Goal: Book appointment/travel/reservation

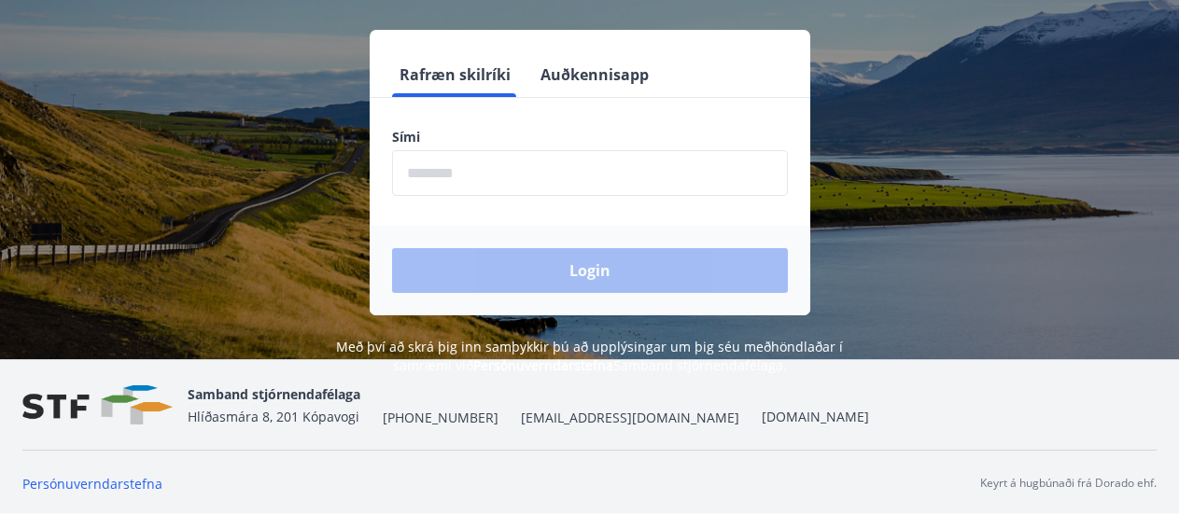
scroll to position [231, 0]
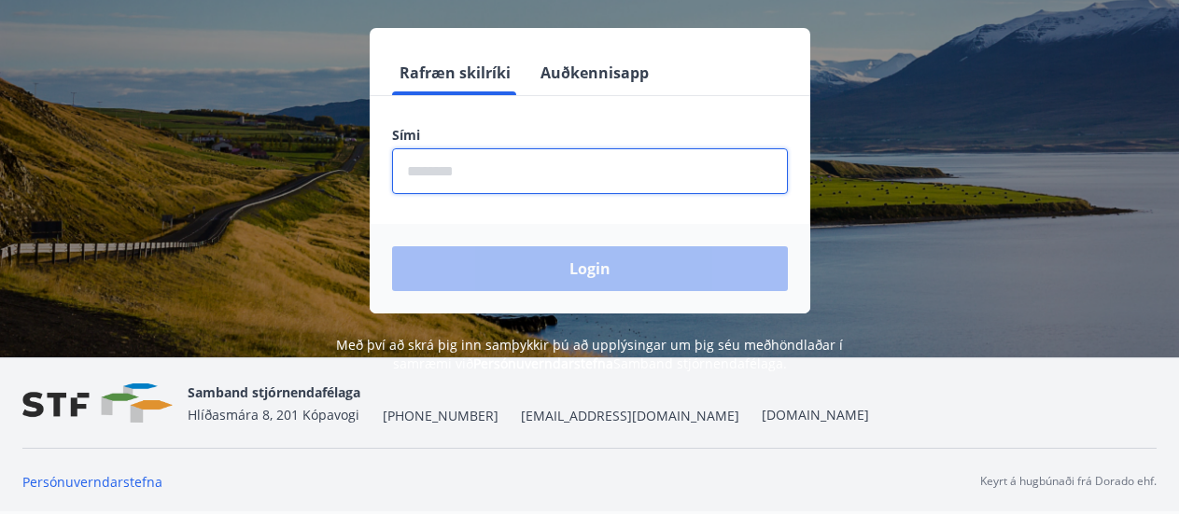
click at [464, 174] on input "phone" at bounding box center [590, 171] width 396 height 46
type input "********"
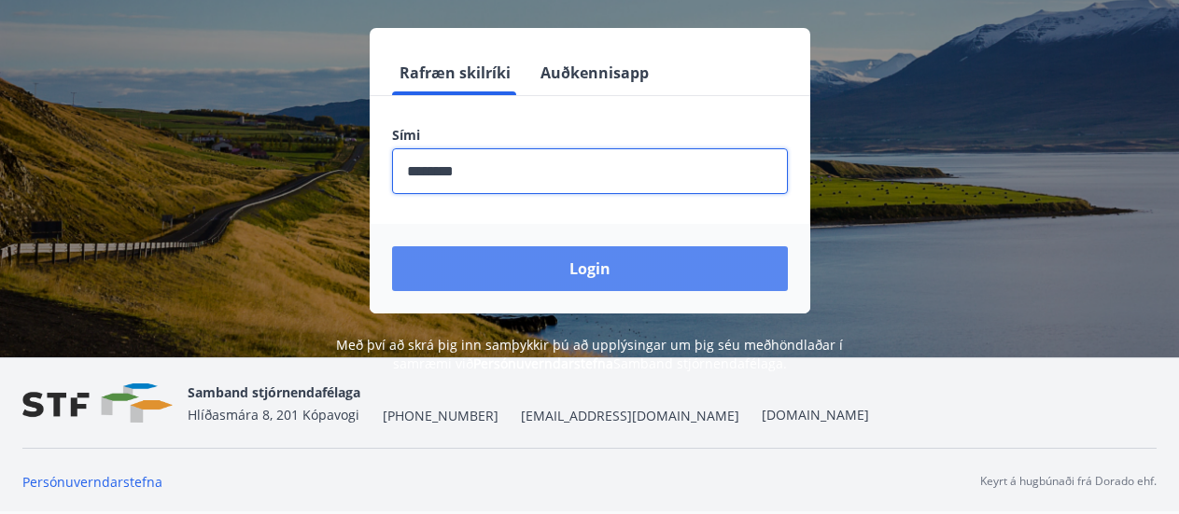
click at [554, 259] on button "Login" at bounding box center [590, 268] width 396 height 45
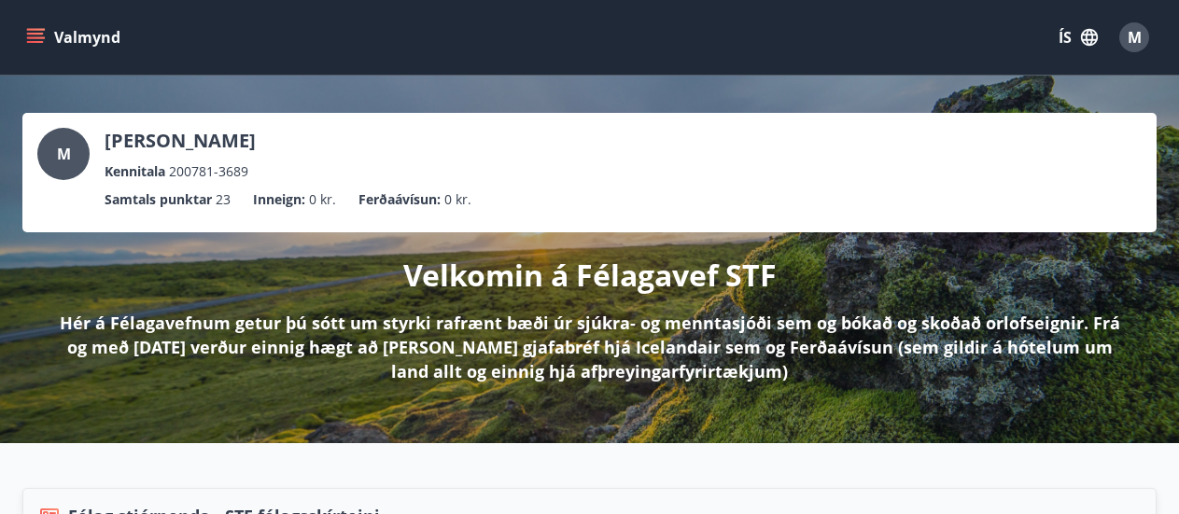
click at [88, 52] on button "Valmynd" at bounding box center [74, 38] width 105 height 34
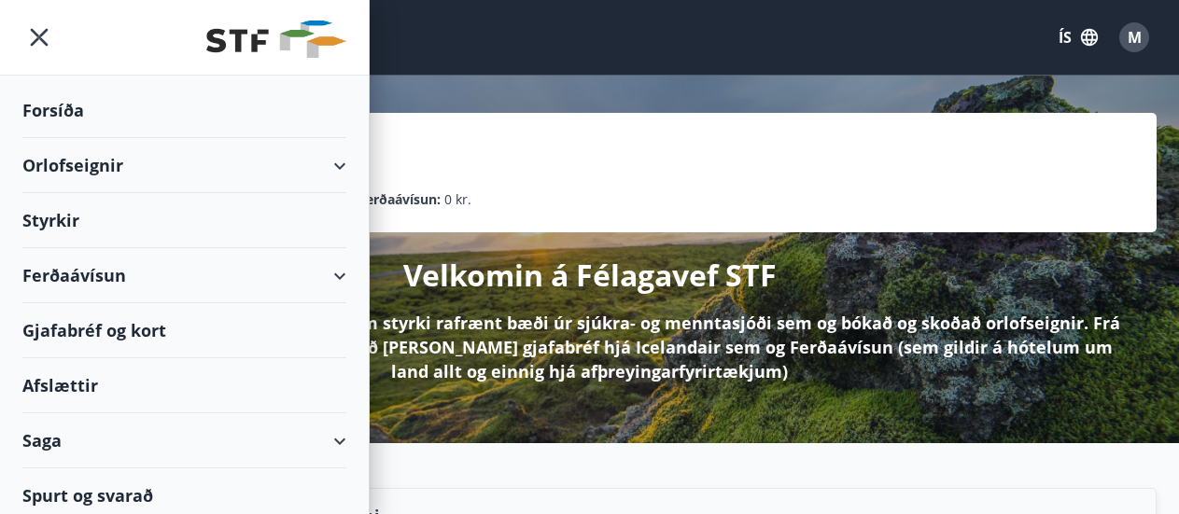
click at [115, 170] on div "Orlofseignir" at bounding box center [184, 165] width 324 height 55
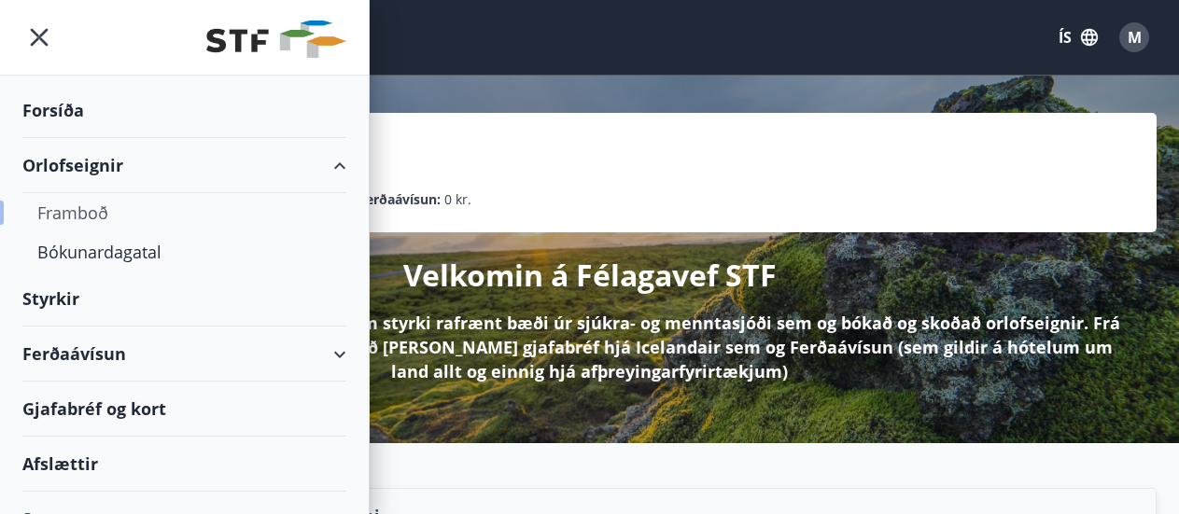
click at [91, 217] on div "Framboð" at bounding box center [184, 212] width 294 height 39
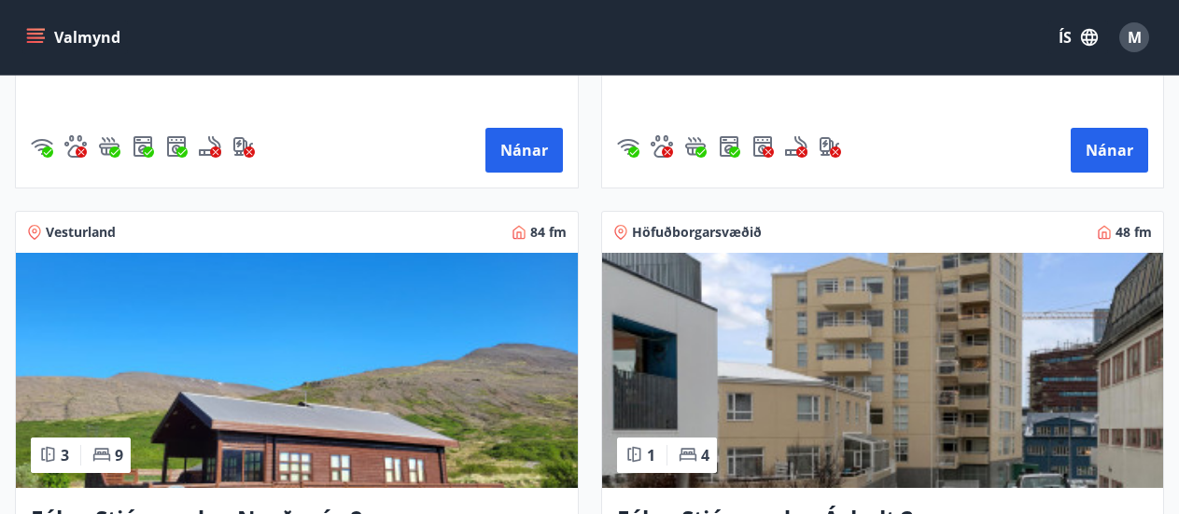
scroll to position [2054, 0]
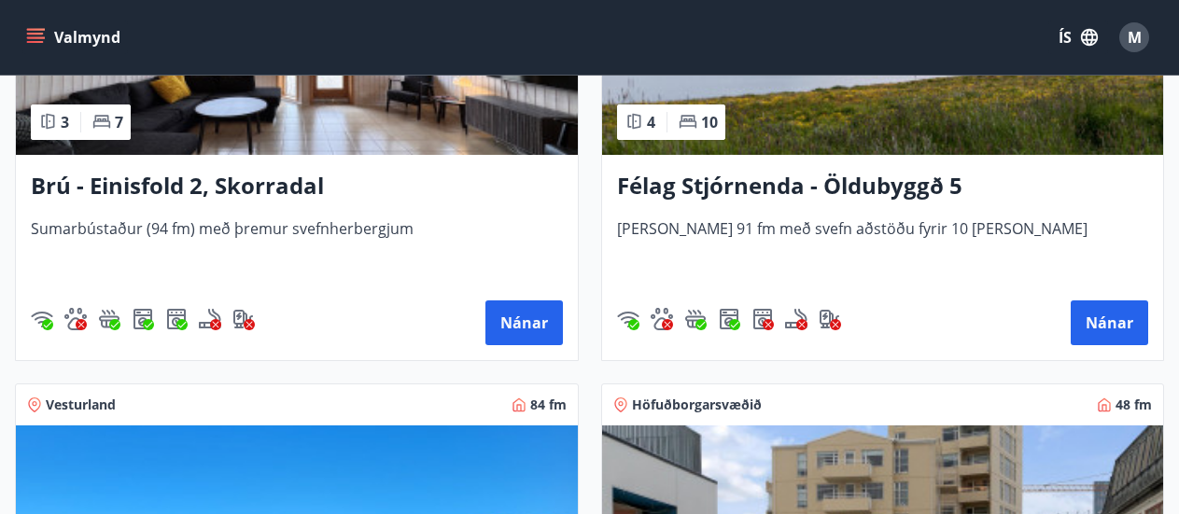
click at [835, 180] on h3 "Félag Stjórnenda - Öldubyggð 5" at bounding box center [883, 187] width 532 height 34
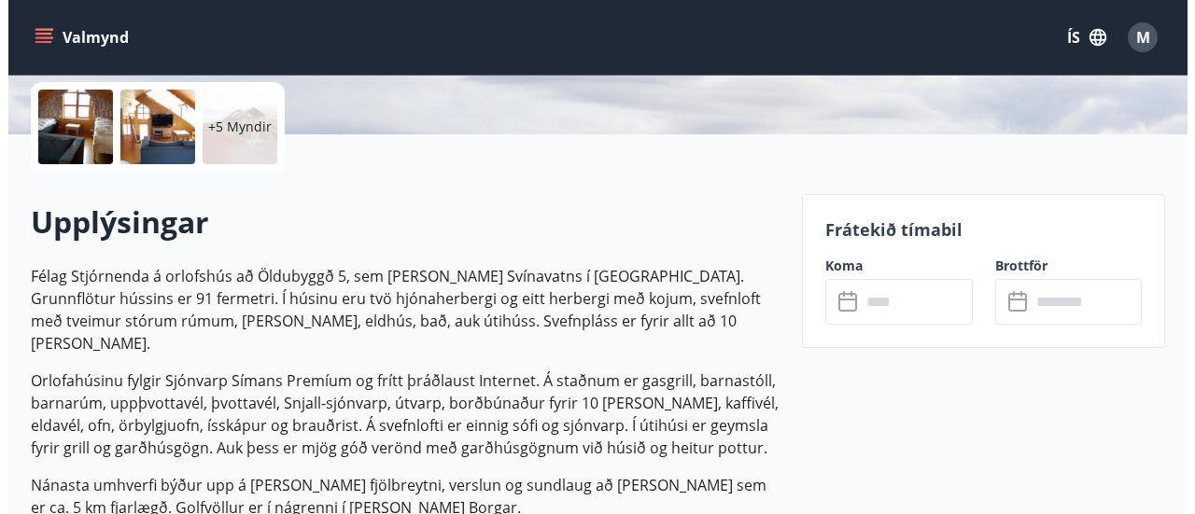
scroll to position [411, 0]
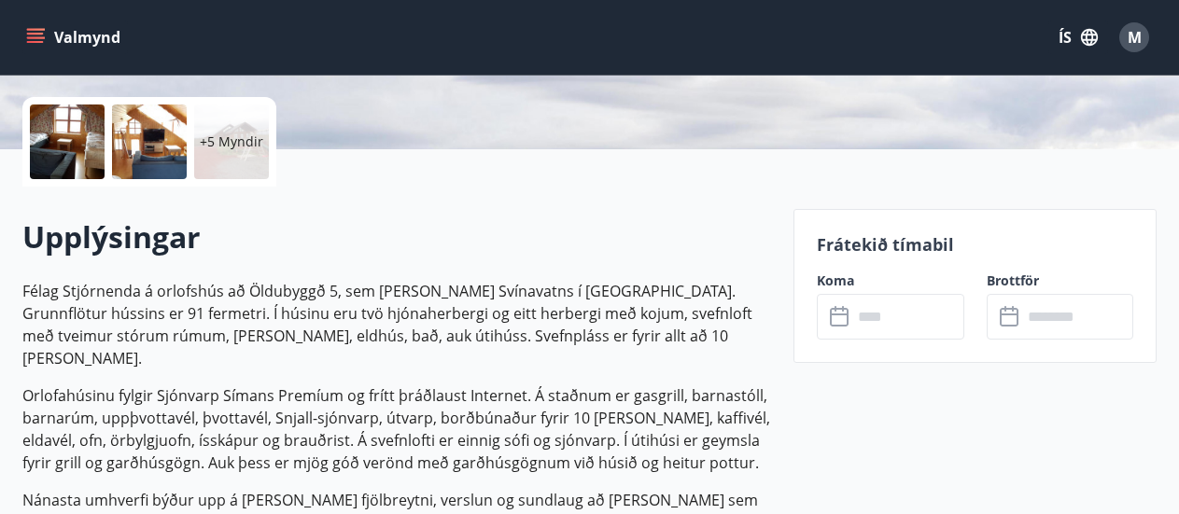
click at [65, 146] on div at bounding box center [67, 142] width 75 height 75
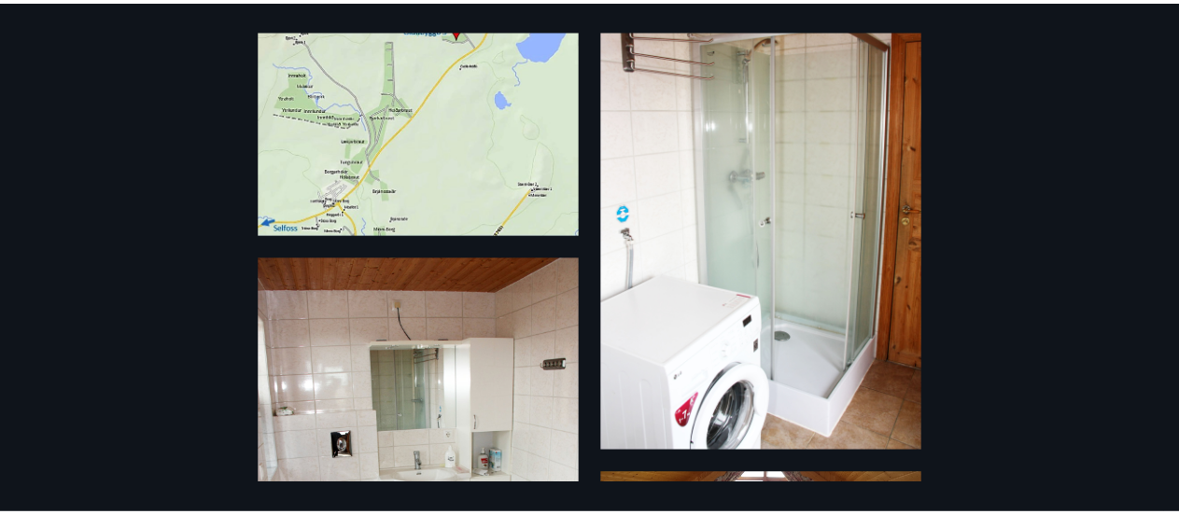
scroll to position [0, 0]
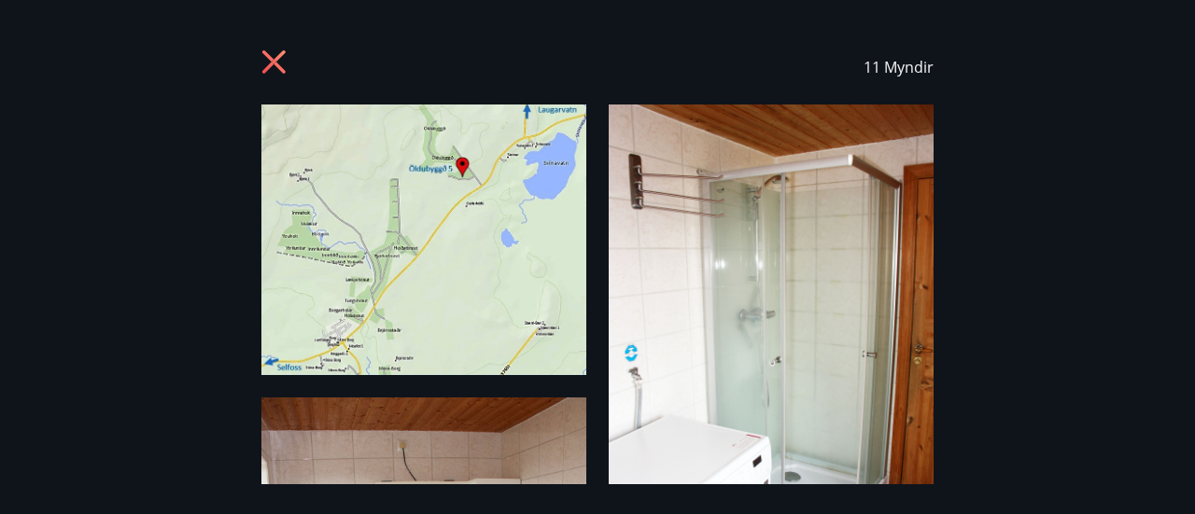
click at [283, 76] on icon at bounding box center [276, 64] width 30 height 30
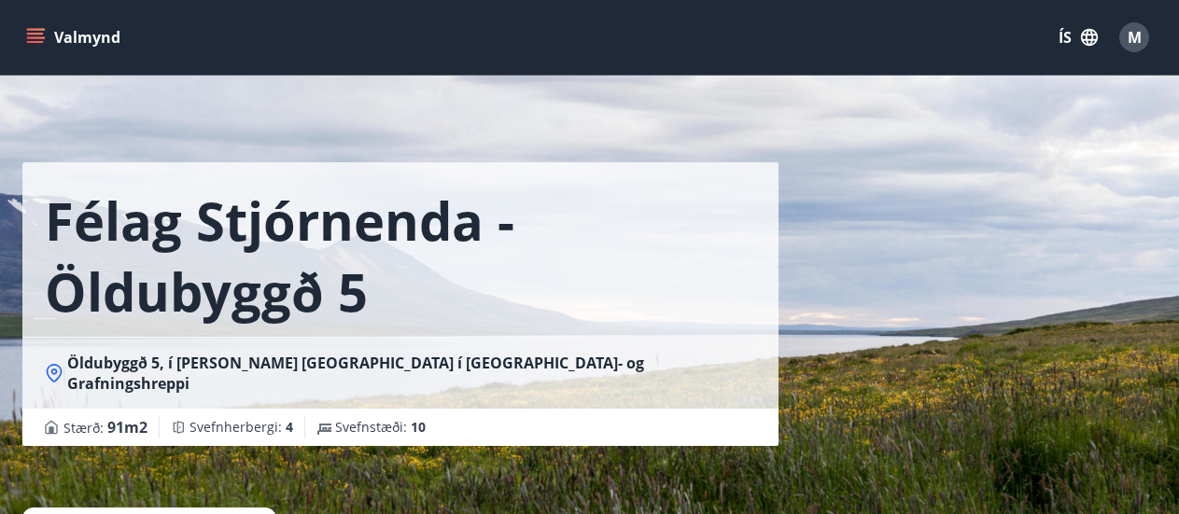
click at [35, 38] on icon "menu" at bounding box center [35, 37] width 19 height 19
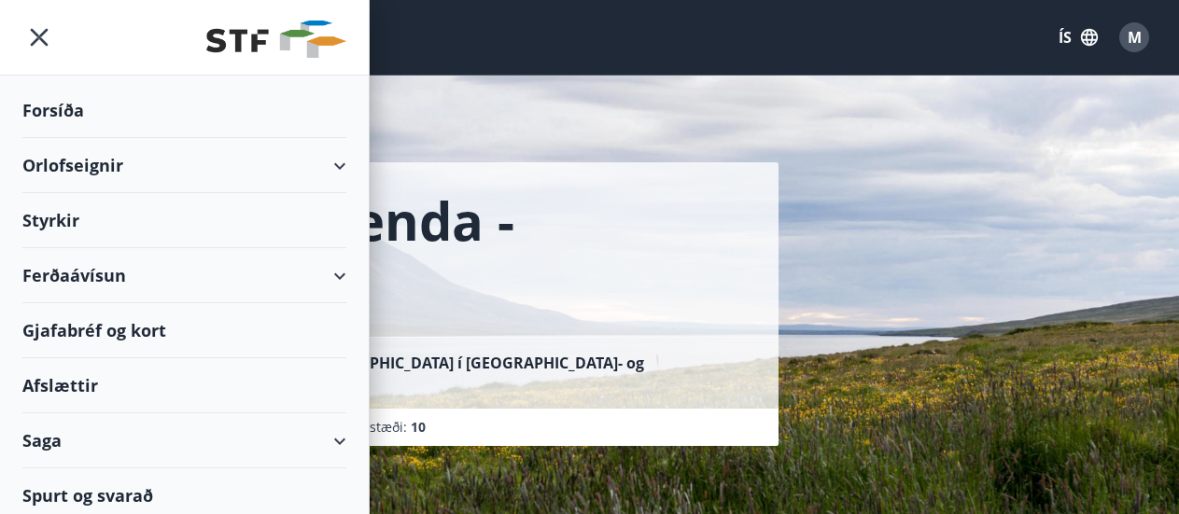
click at [139, 164] on div "Orlofseignir" at bounding box center [184, 165] width 324 height 55
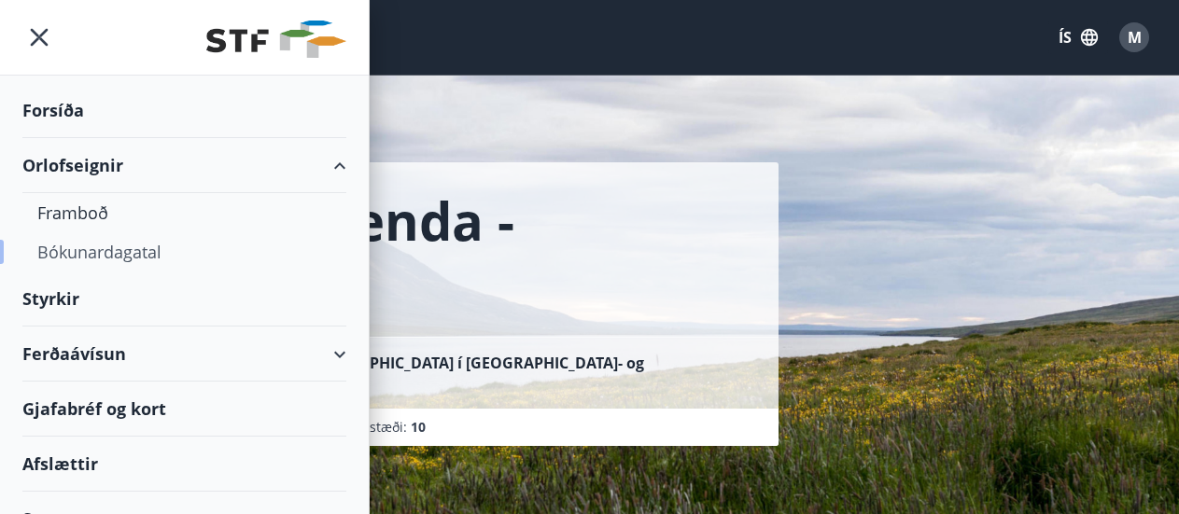
click at [128, 258] on div "Bókunardagatal" at bounding box center [184, 251] width 294 height 39
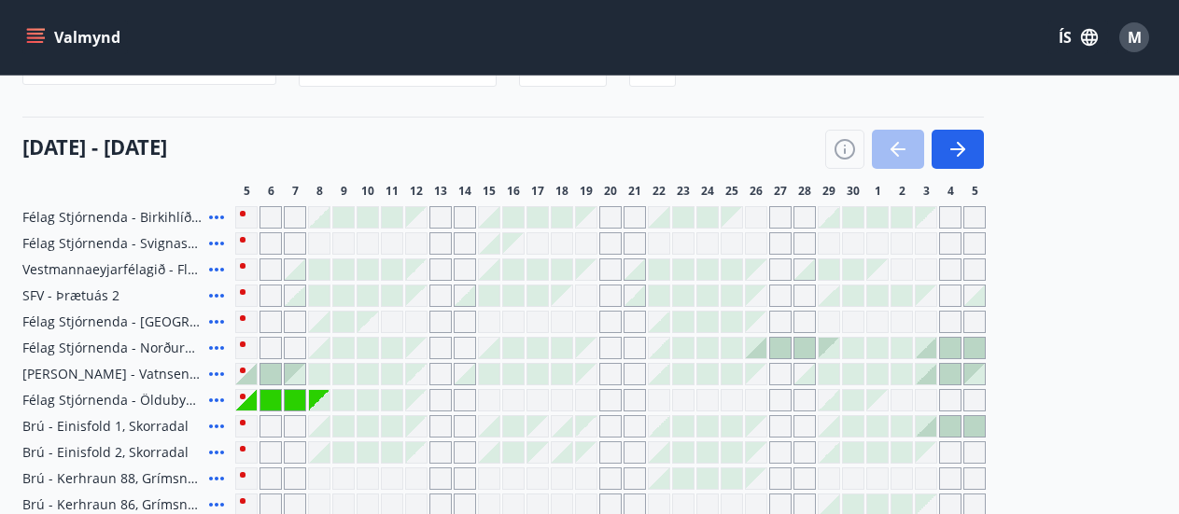
scroll to position [187, 0]
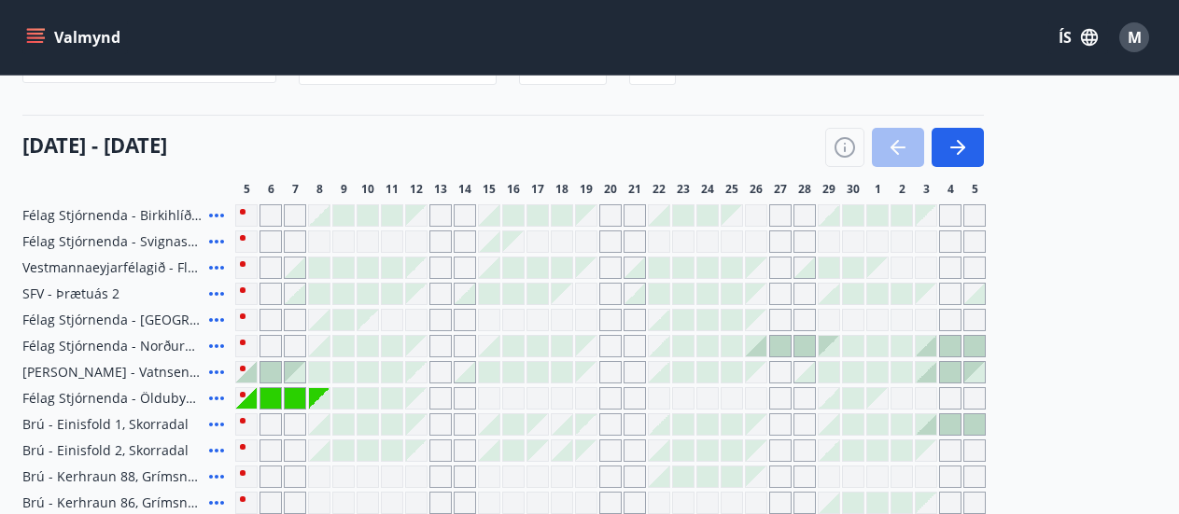
click at [220, 401] on icon at bounding box center [216, 398] width 22 height 22
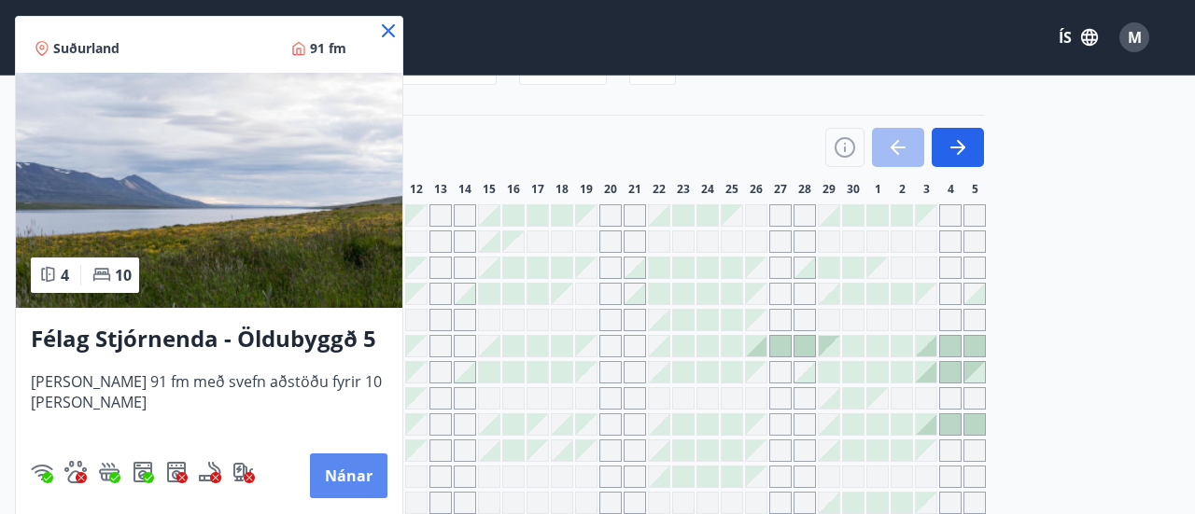
click at [358, 482] on button "Nánar" at bounding box center [348, 476] width 77 height 45
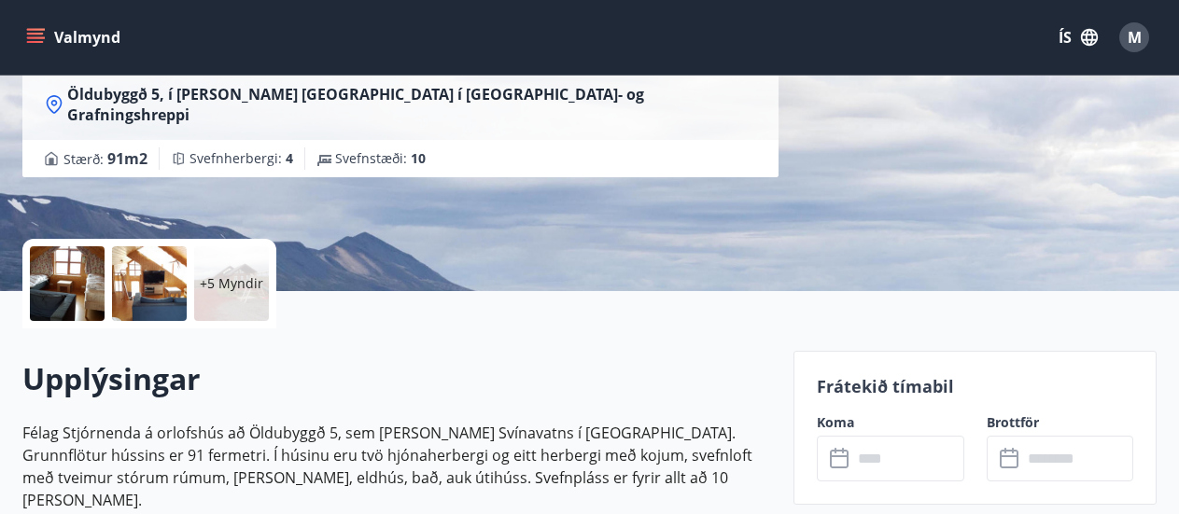
scroll to position [373, 0]
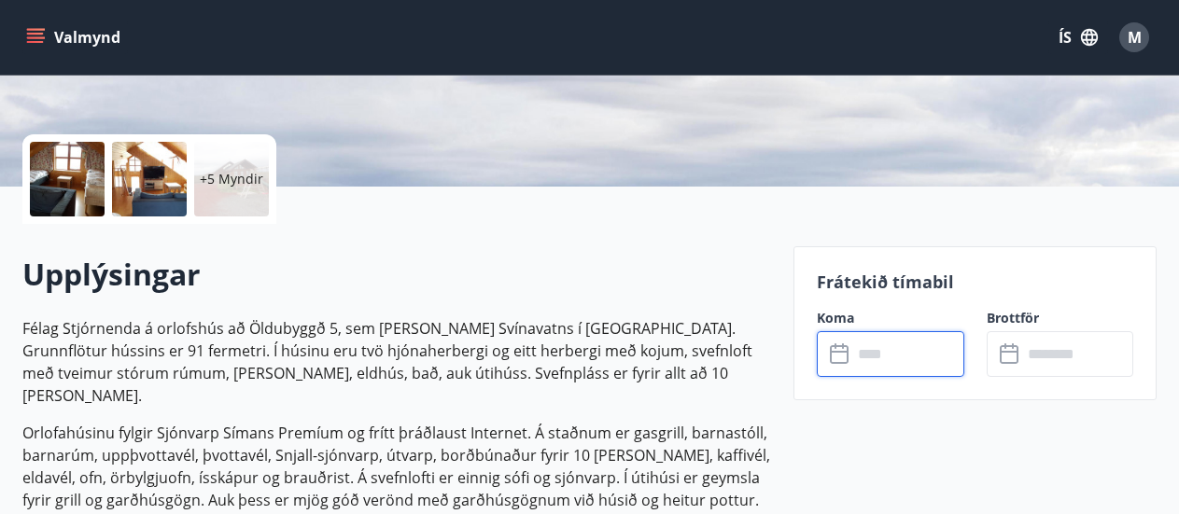
click at [901, 356] on input "text" at bounding box center [908, 354] width 112 height 46
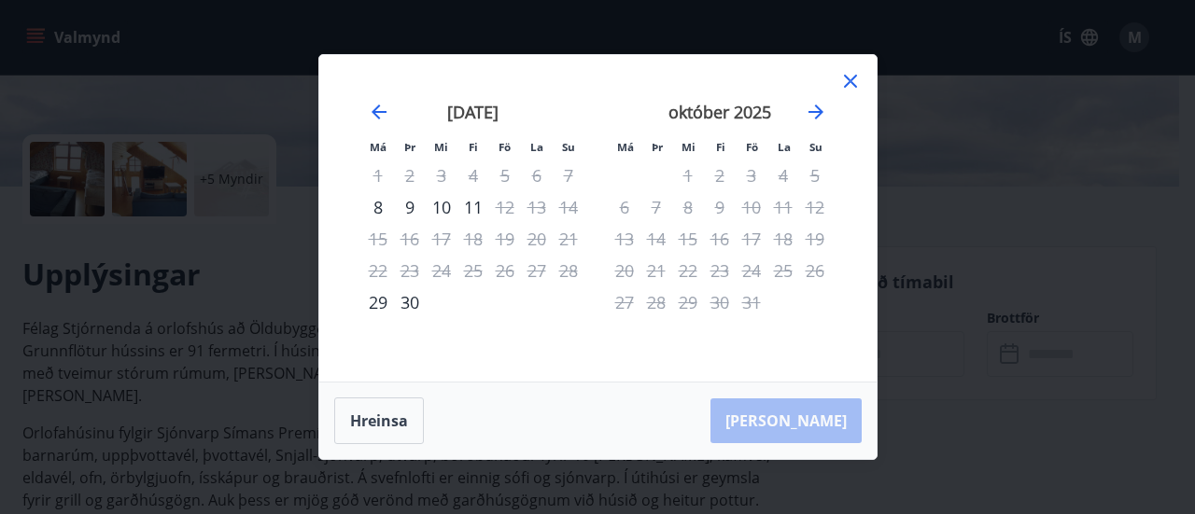
click at [854, 86] on icon at bounding box center [850, 81] width 13 height 13
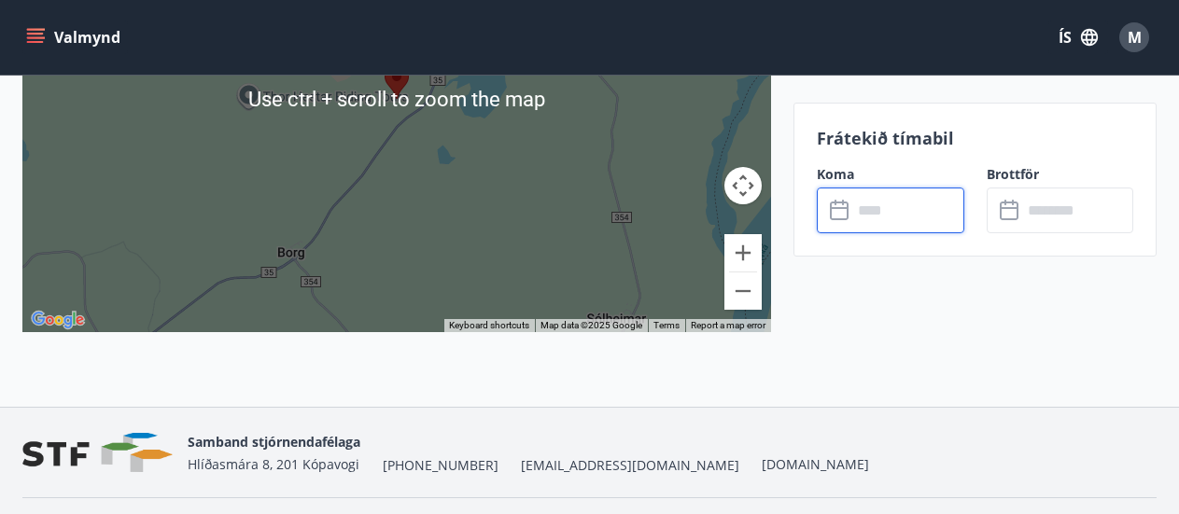
scroll to position [3491, 0]
